Goal: Find specific page/section: Find specific page/section

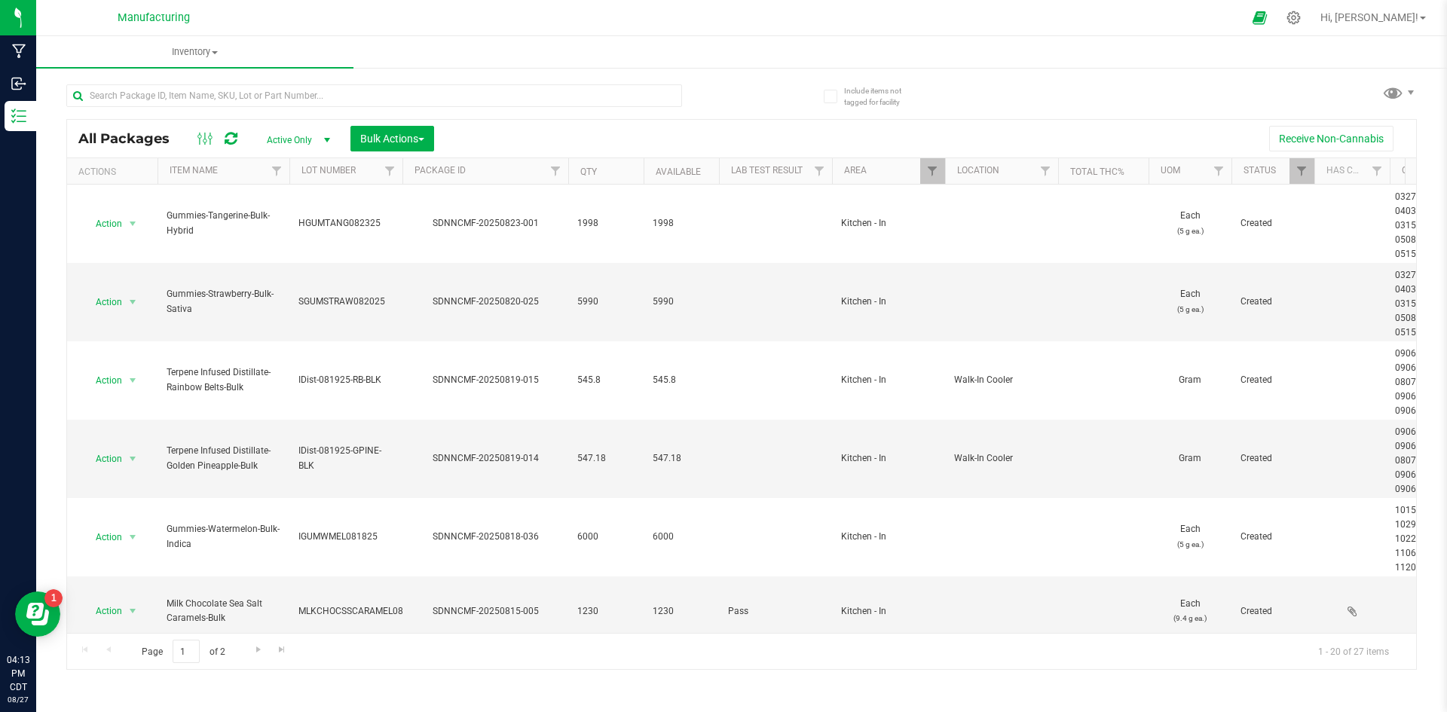
scroll to position [403, 0]
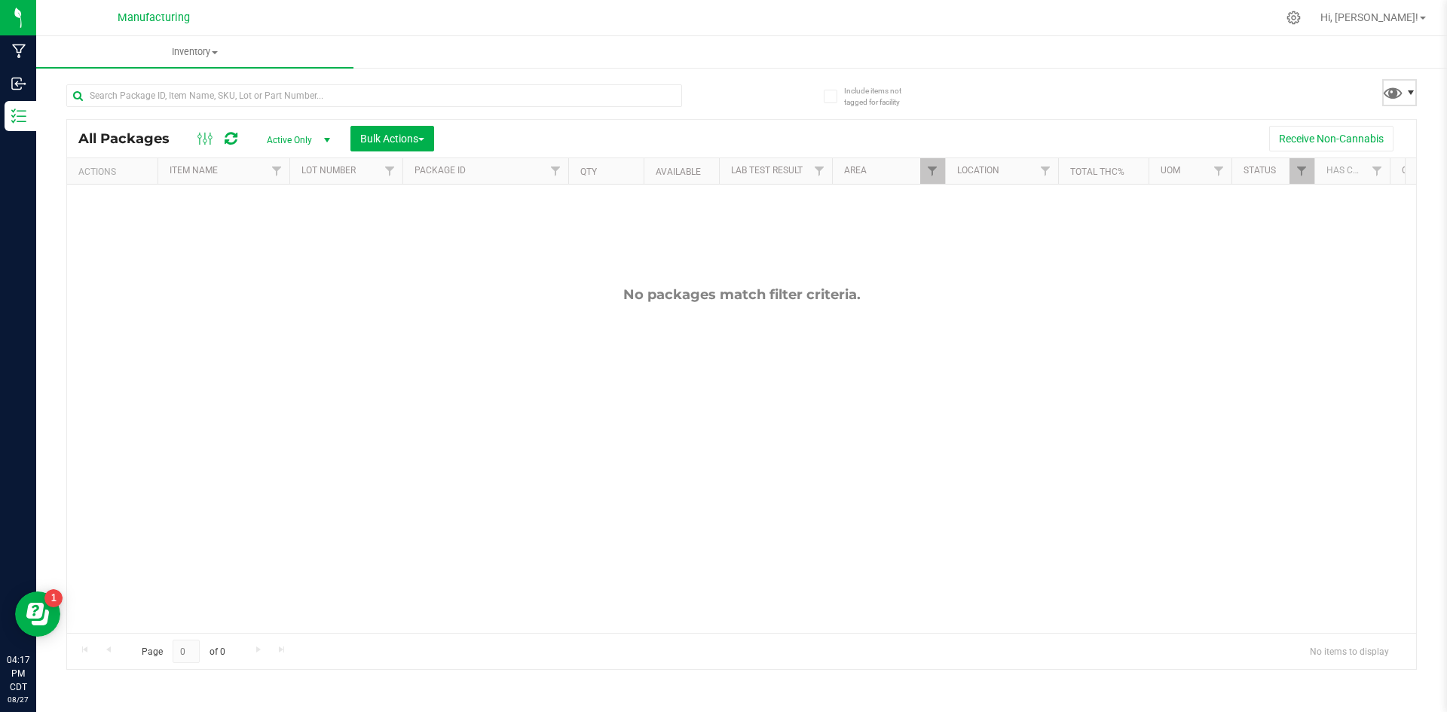
click at [1405, 93] on span at bounding box center [1411, 93] width 12 height 12
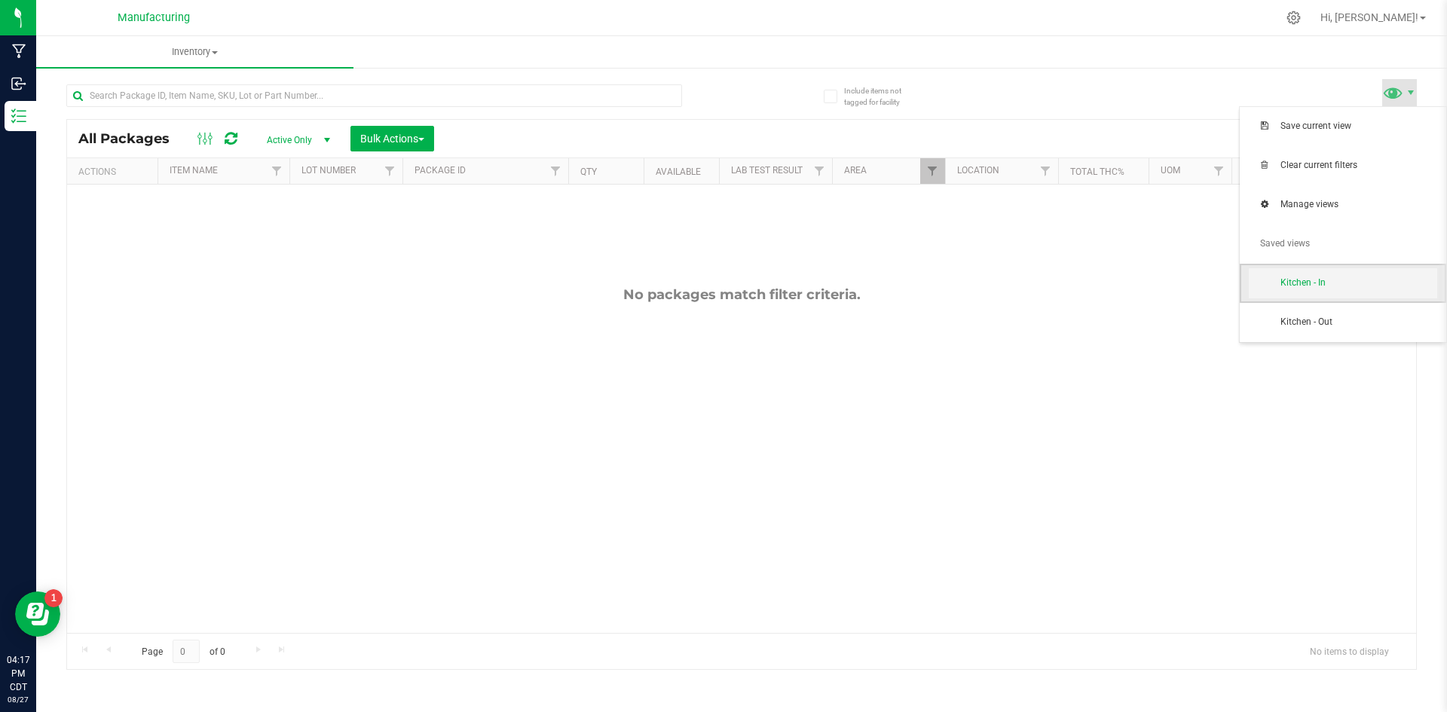
click at [1320, 282] on span "Kitchen - In" at bounding box center [1359, 283] width 157 height 13
